Goal: Check status: Check status

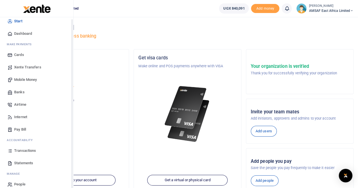
scroll to position [14, 0]
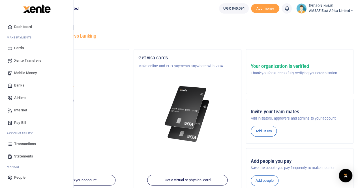
click at [30, 145] on span "Transactions" at bounding box center [25, 144] width 22 height 6
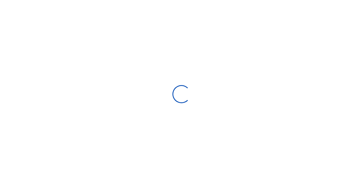
select select
type input "08/10/2025 - 09/08/2025"
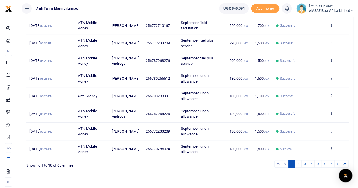
scroll to position [131, 0]
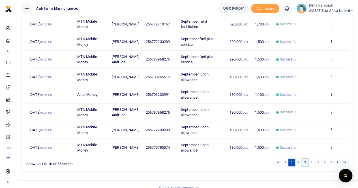
click at [306, 159] on link "3" at bounding box center [305, 163] width 7 height 8
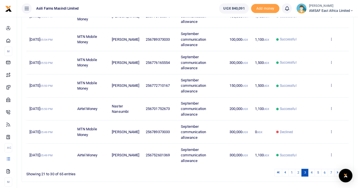
scroll to position [186, 0]
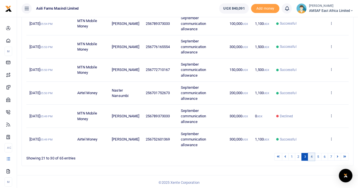
click at [312, 157] on link "4" at bounding box center [311, 157] width 7 height 8
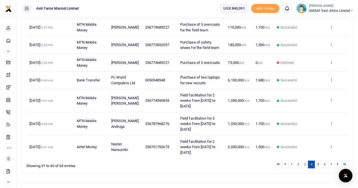
scroll to position [142, 0]
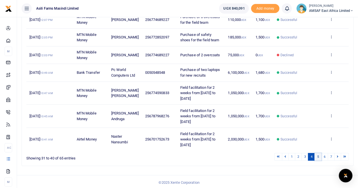
click at [320, 156] on link "5" at bounding box center [318, 157] width 7 height 8
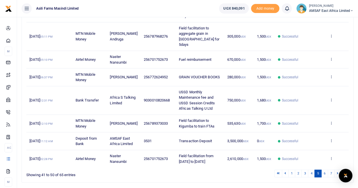
scroll to position [159, 0]
click at [233, 122] on span "535,630 UGX" at bounding box center [236, 124] width 18 height 4
copy span "535,630 UGX"
click at [286, 172] on icon at bounding box center [286, 173] width 2 height 3
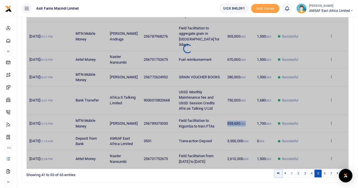
click at [281, 170] on link at bounding box center [279, 174] width 8 height 8
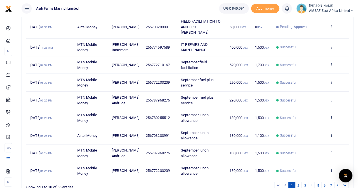
scroll to position [131, 0]
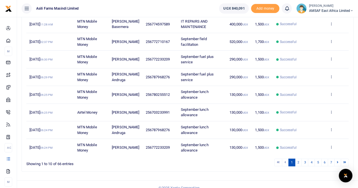
click at [286, 159] on li at bounding box center [285, 163] width 7 height 8
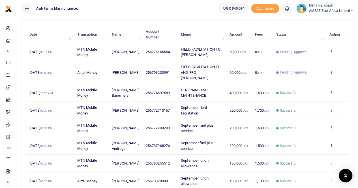
scroll to position [46, 0]
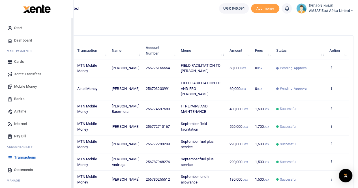
click at [18, 27] on span "Start" at bounding box center [18, 28] width 8 height 6
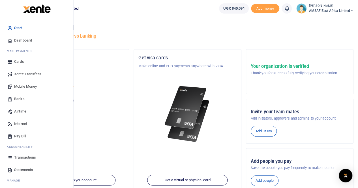
click at [35, 29] on link "Start" at bounding box center [37, 28] width 64 height 12
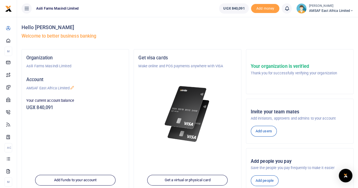
click at [54, 112] on div "Your current account balance UGX 840,091" at bounding box center [75, 105] width 103 height 15
